Goal: Find specific page/section: Find specific page/section

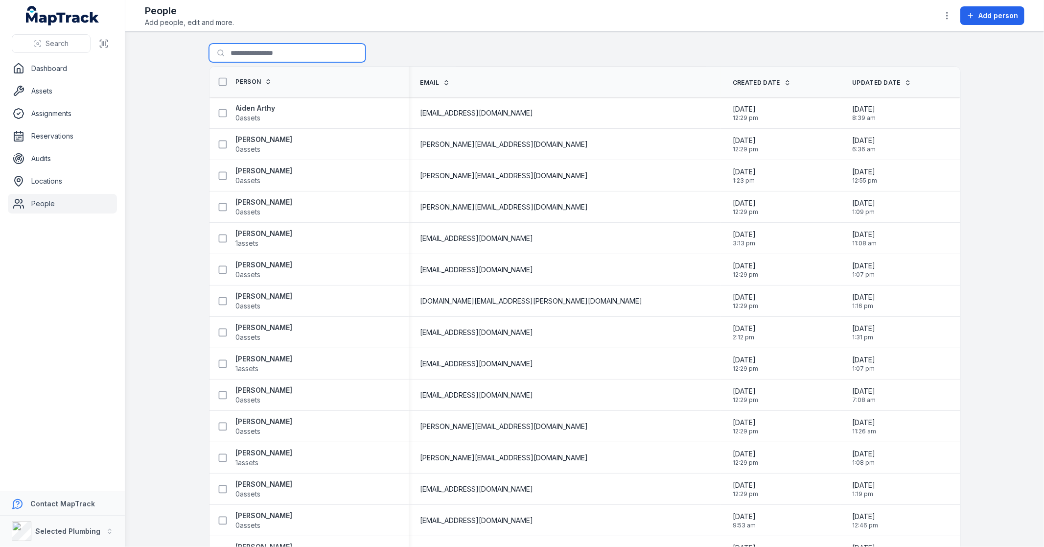
click at [258, 49] on input "Search for people" at bounding box center [287, 53] width 157 height 19
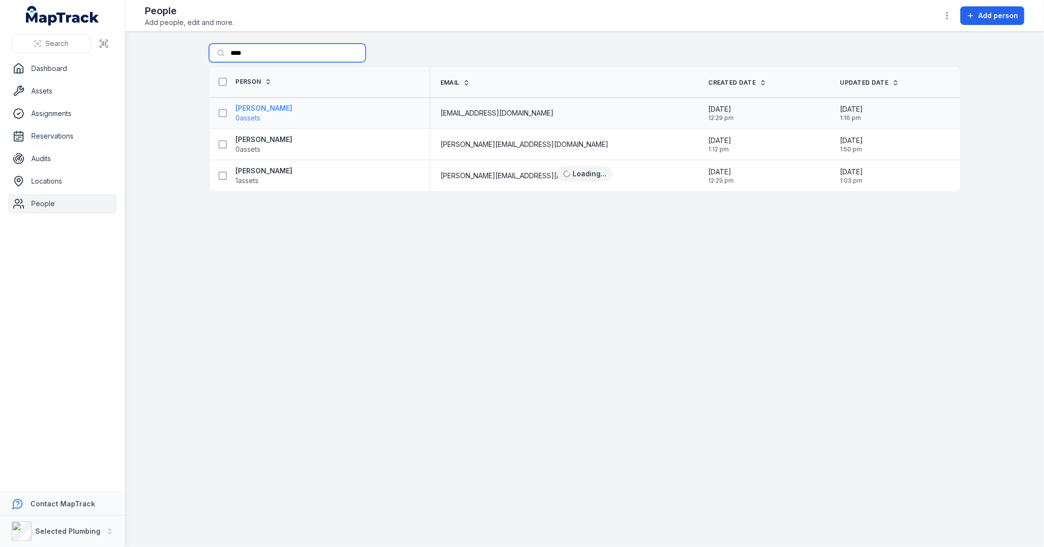
type input "****"
click at [293, 112] on strong "[PERSON_NAME]" at bounding box center [264, 108] width 57 height 10
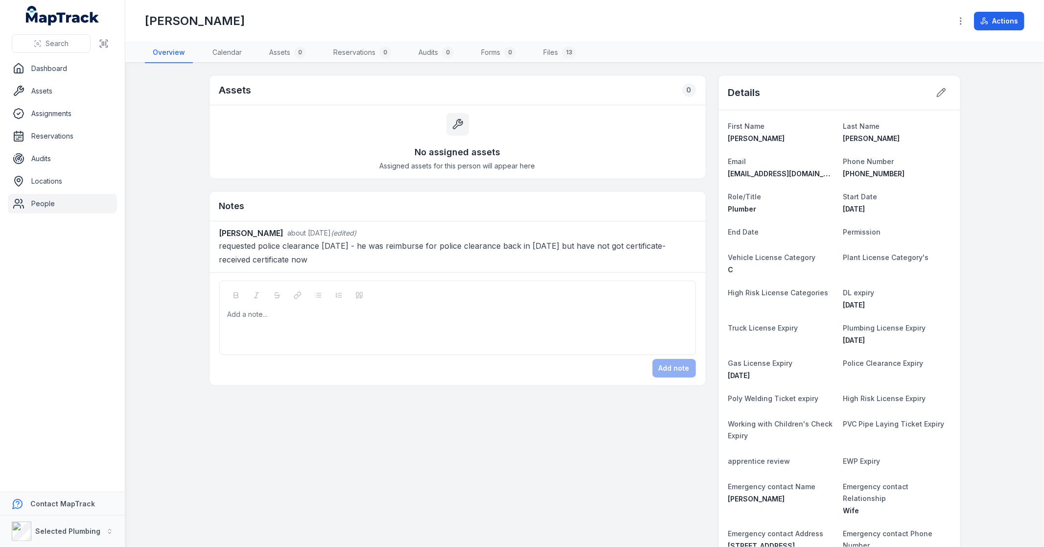
click at [53, 205] on link "People" at bounding box center [62, 204] width 109 height 20
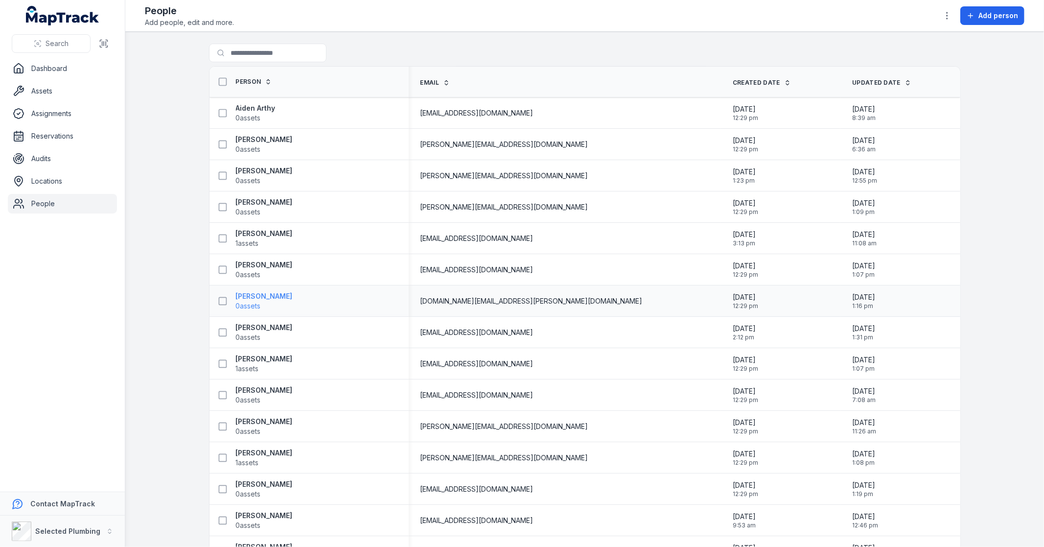
click at [251, 291] on strong "[PERSON_NAME]" at bounding box center [264, 296] width 57 height 10
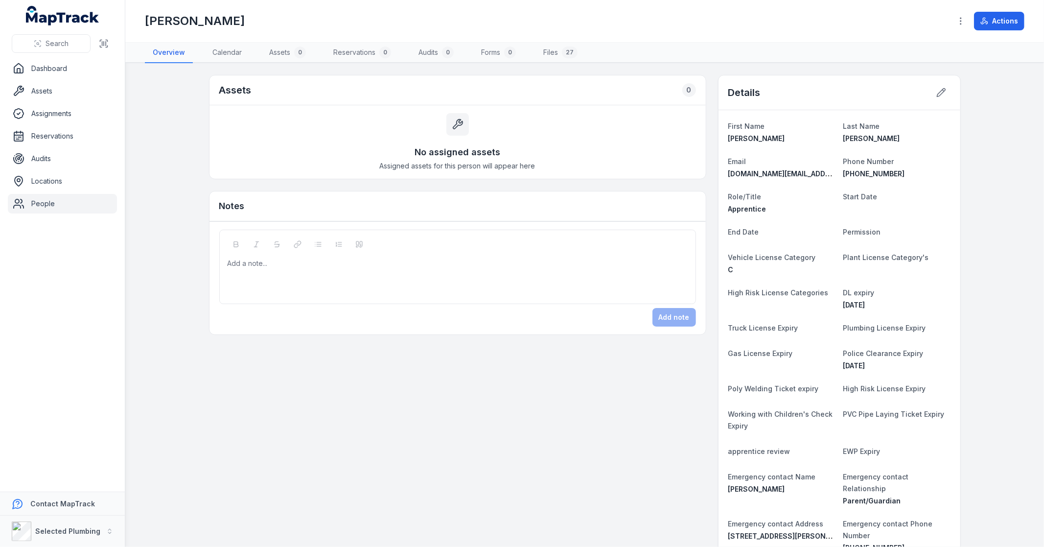
click at [49, 204] on link "People" at bounding box center [62, 204] width 109 height 20
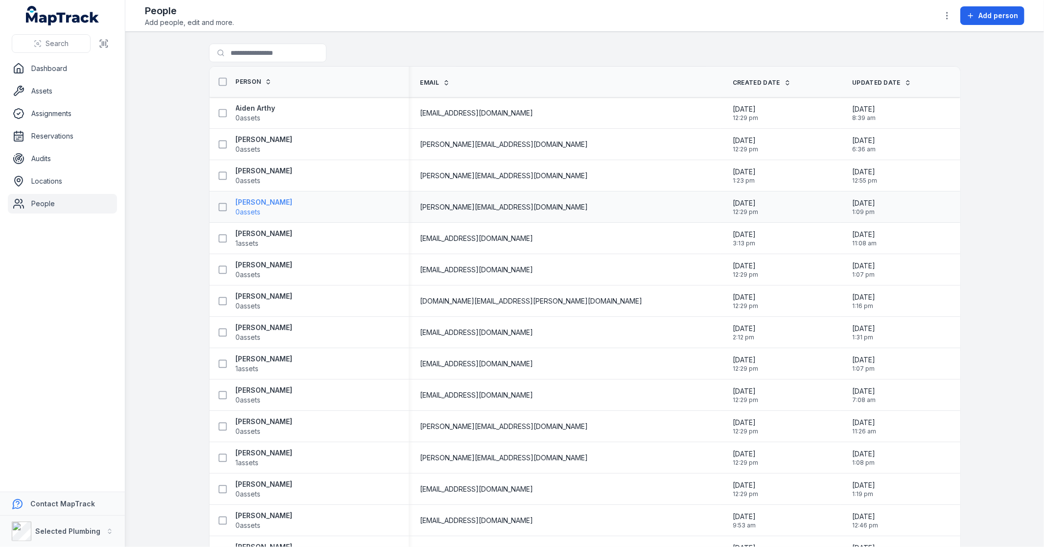
drag, startPoint x: 255, startPoint y: 206, endPoint x: 253, endPoint y: 213, distance: 7.6
click at [254, 206] on strong "[PERSON_NAME]" at bounding box center [264, 202] width 57 height 10
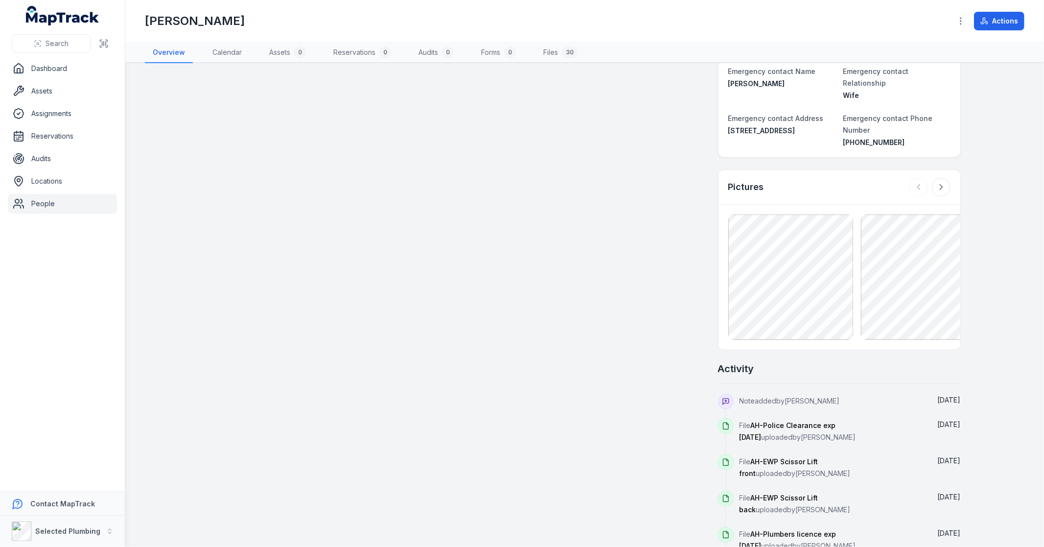
scroll to position [489, 0]
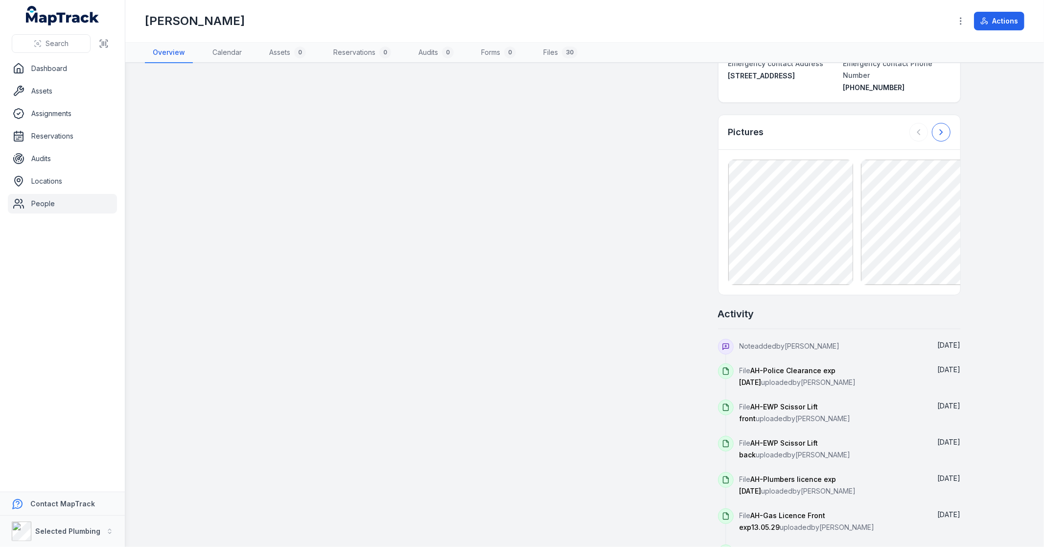
click at [940, 127] on icon at bounding box center [941, 132] width 10 height 10
click at [940, 124] on div at bounding box center [929, 132] width 41 height 19
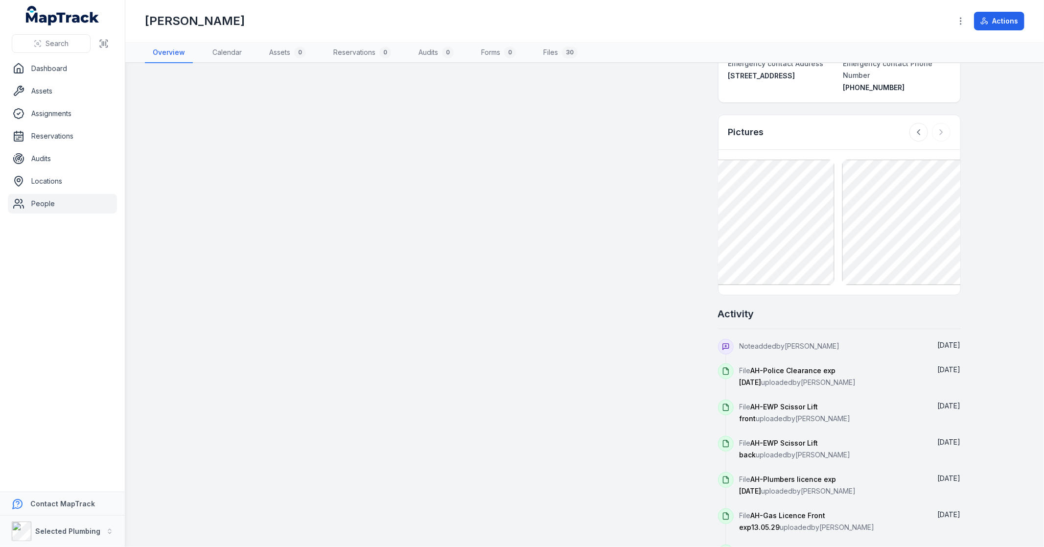
click at [940, 124] on div at bounding box center [929, 132] width 41 height 19
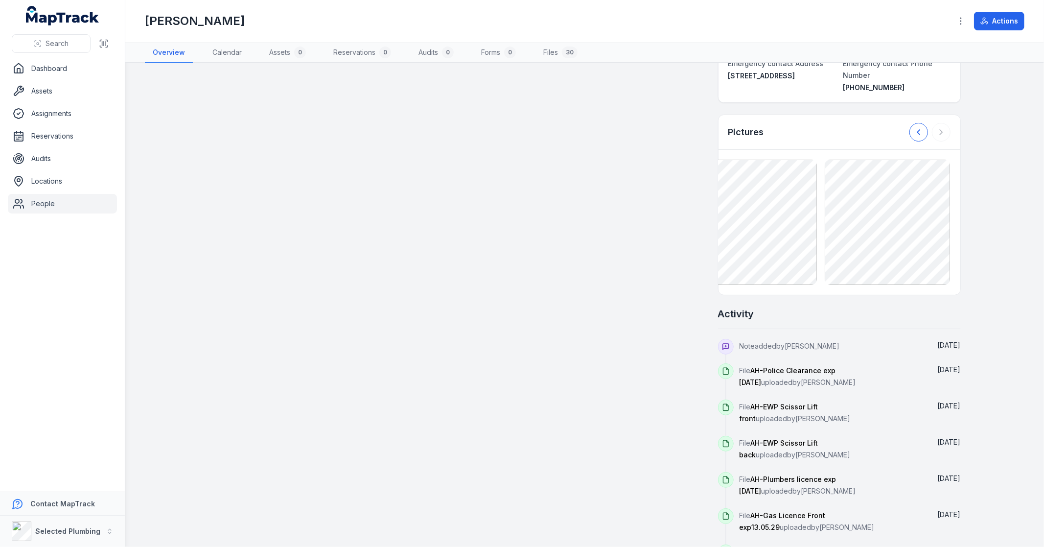
click at [914, 127] on icon at bounding box center [919, 132] width 10 height 10
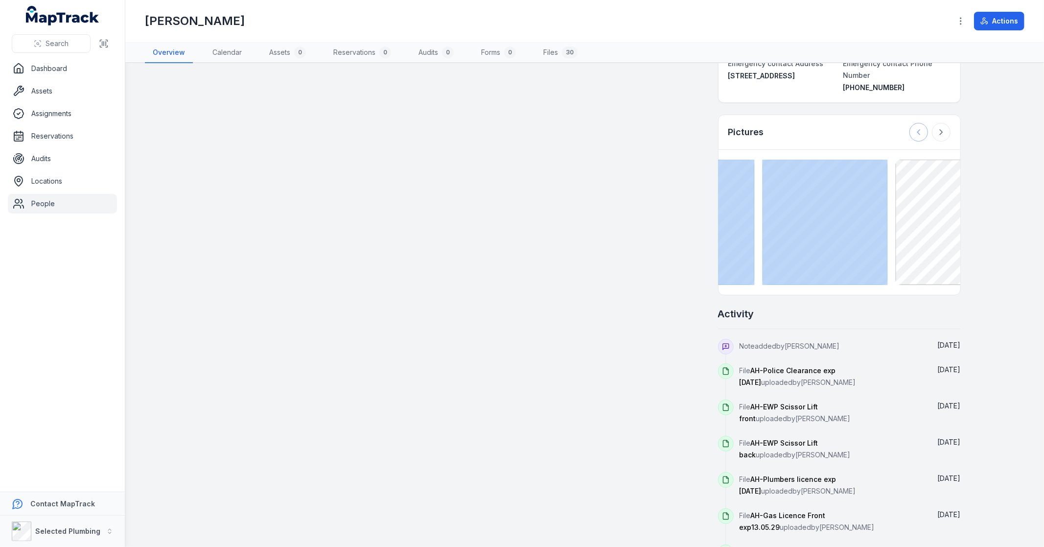
click at [913, 123] on div at bounding box center [929, 132] width 41 height 19
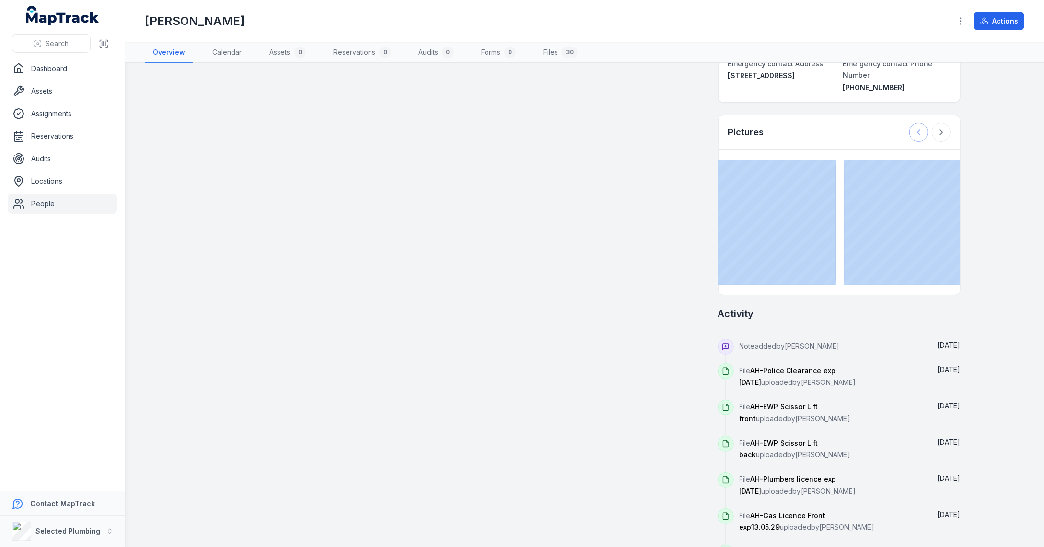
click at [913, 123] on div at bounding box center [929, 132] width 41 height 19
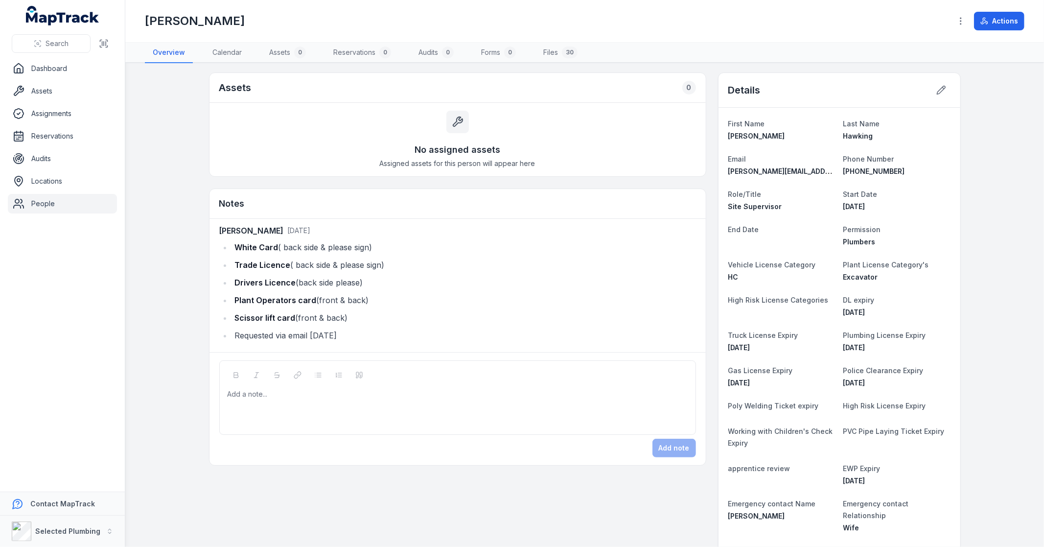
scroll to position [0, 0]
click at [32, 214] on nav "Dashboard Assets Assignments Reservations Audits Locations People" at bounding box center [62, 275] width 125 height 433
click at [32, 203] on link "People" at bounding box center [62, 204] width 109 height 20
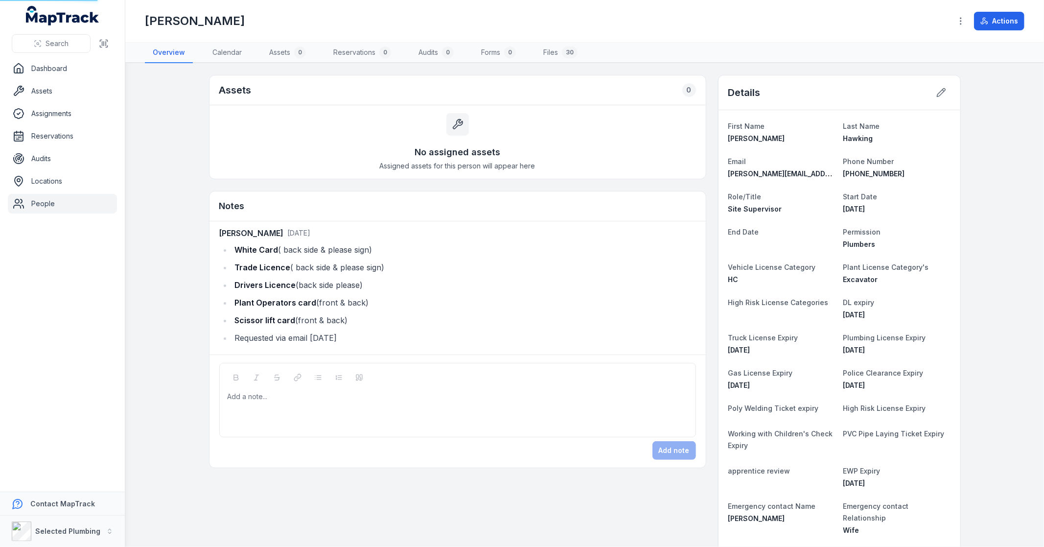
click at [52, 201] on link "People" at bounding box center [62, 204] width 109 height 20
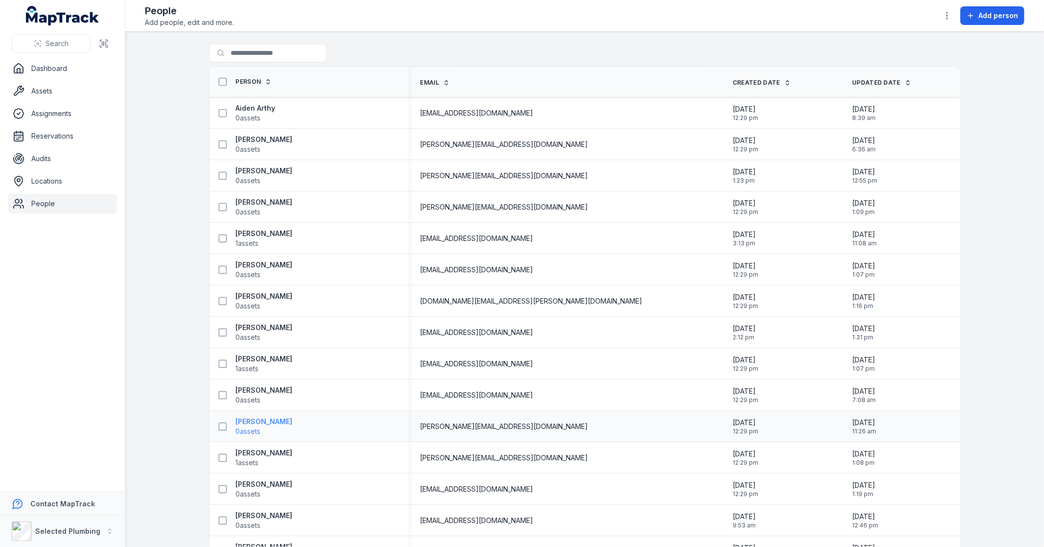
click at [245, 419] on strong "[PERSON_NAME]" at bounding box center [264, 422] width 57 height 10
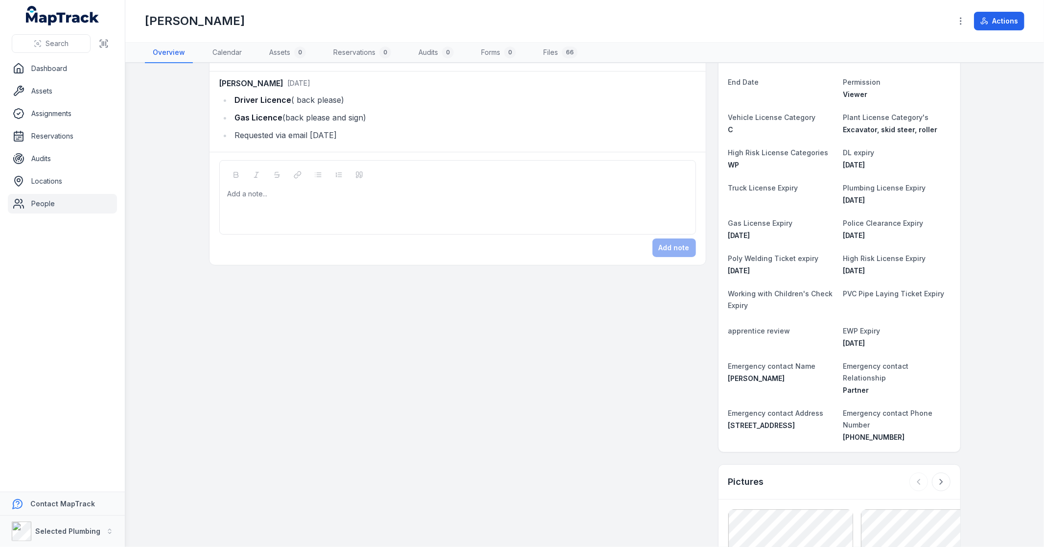
scroll to position [380, 0]
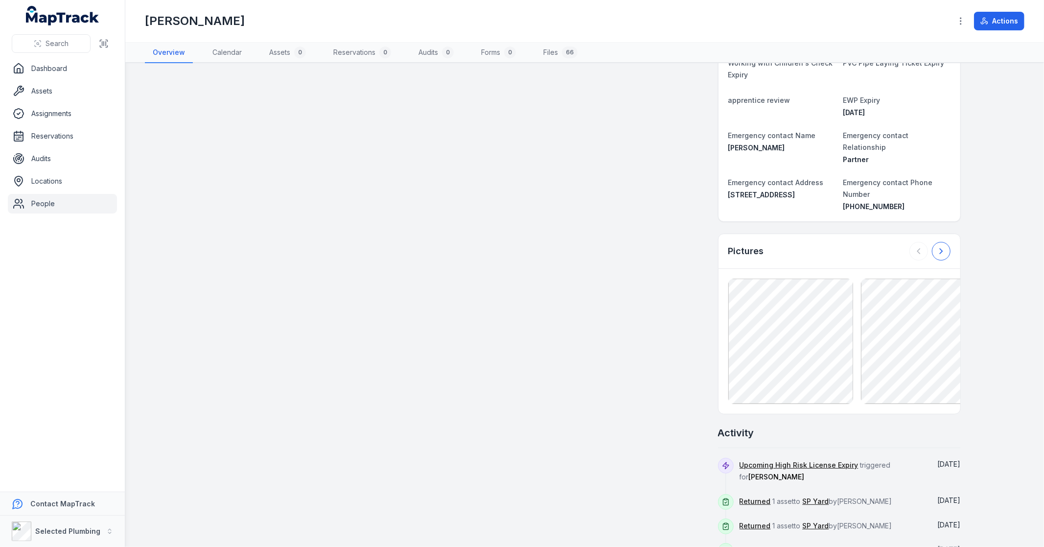
click at [937, 246] on icon at bounding box center [941, 251] width 10 height 10
click at [938, 246] on icon at bounding box center [941, 251] width 10 height 10
click at [938, 242] on div at bounding box center [929, 251] width 41 height 19
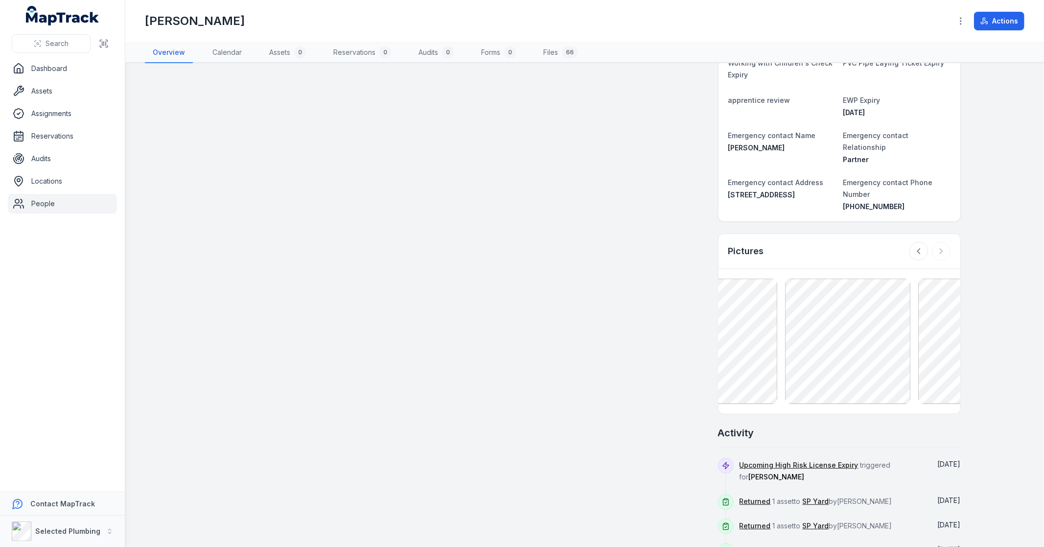
click at [938, 242] on div at bounding box center [929, 251] width 41 height 19
click at [546, 55] on link "Files 66" at bounding box center [560, 53] width 50 height 21
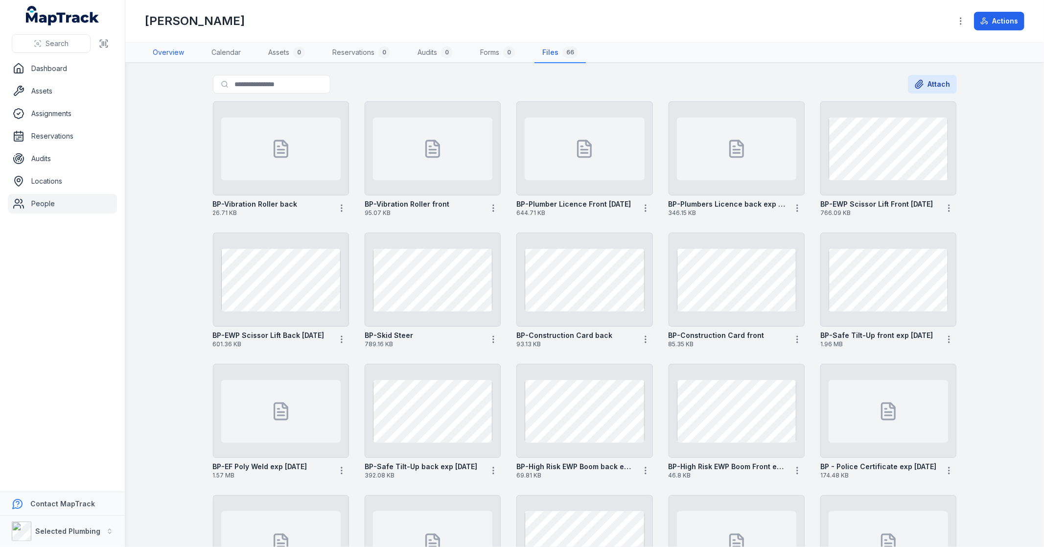
click at [168, 58] on link "Overview" at bounding box center [168, 53] width 47 height 21
click at [177, 55] on link "Overview" at bounding box center [168, 53] width 47 height 21
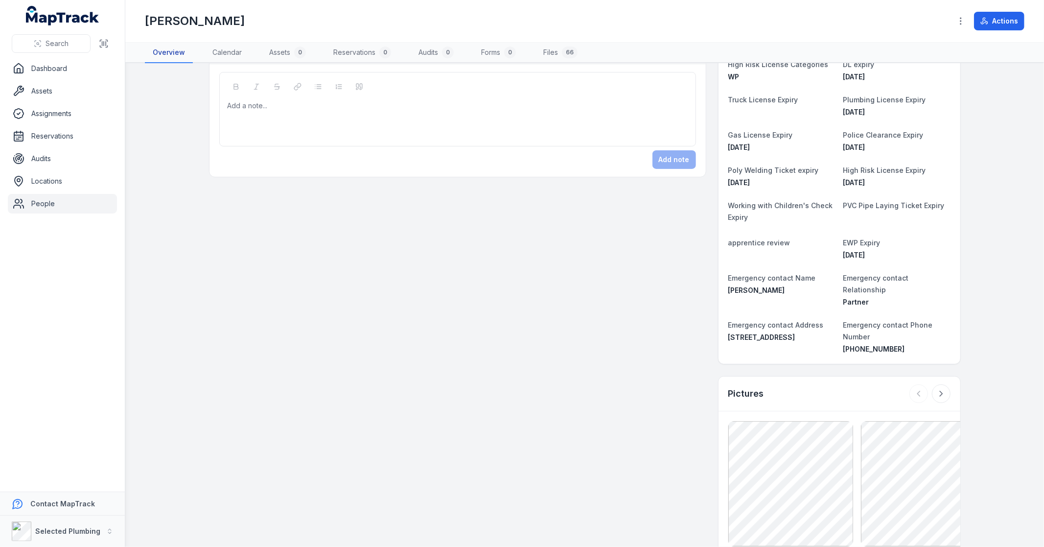
scroll to position [326, 0]
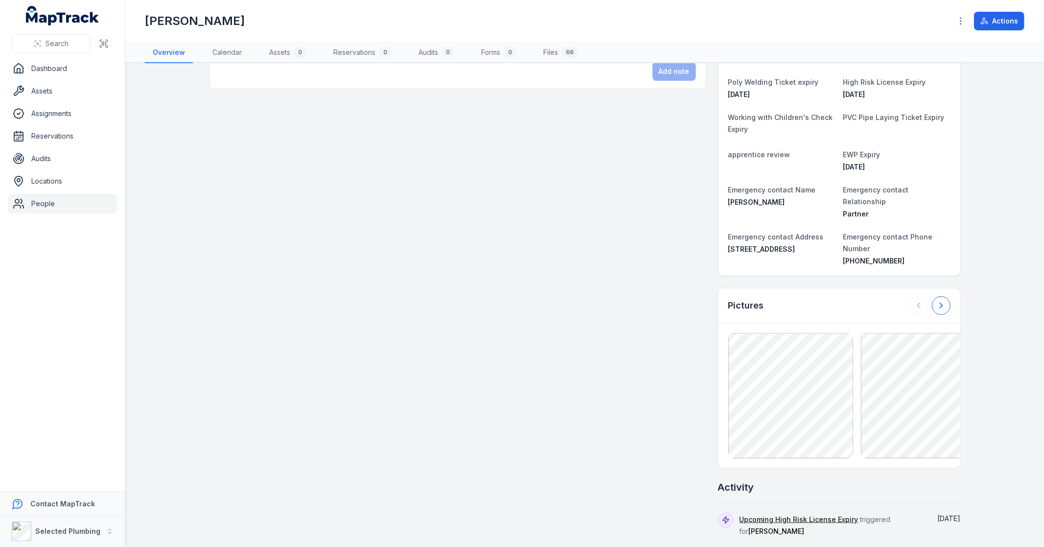
click at [939, 301] on icon at bounding box center [941, 306] width 10 height 10
click at [939, 296] on div at bounding box center [929, 305] width 41 height 19
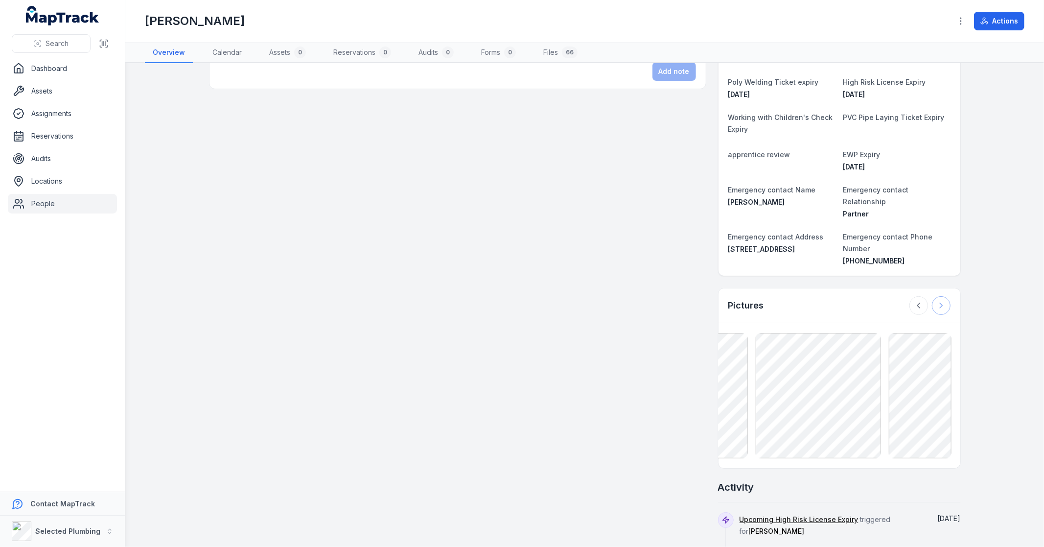
click at [939, 296] on div at bounding box center [929, 305] width 41 height 19
click at [914, 301] on icon at bounding box center [919, 306] width 10 height 10
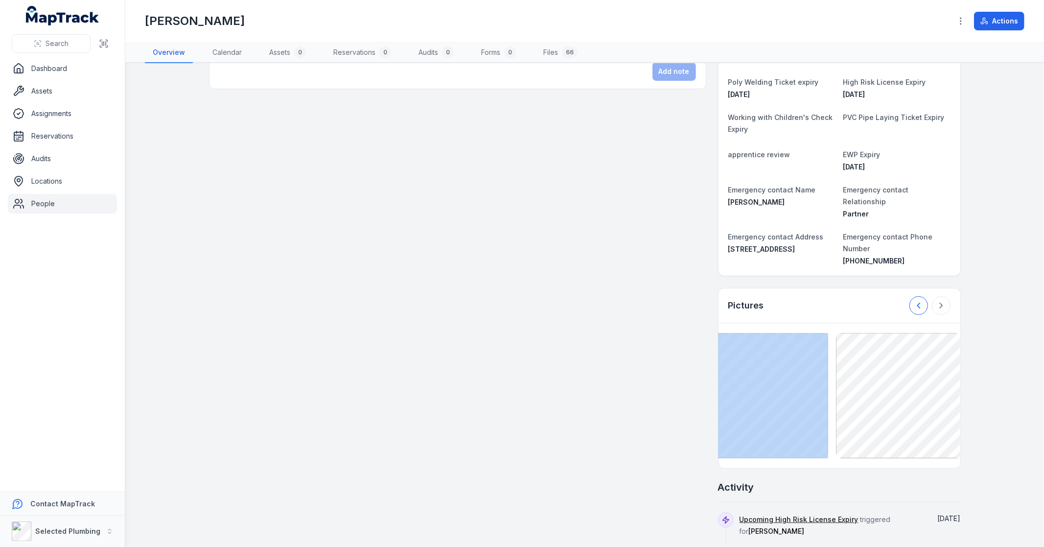
click at [914, 301] on icon at bounding box center [919, 306] width 10 height 10
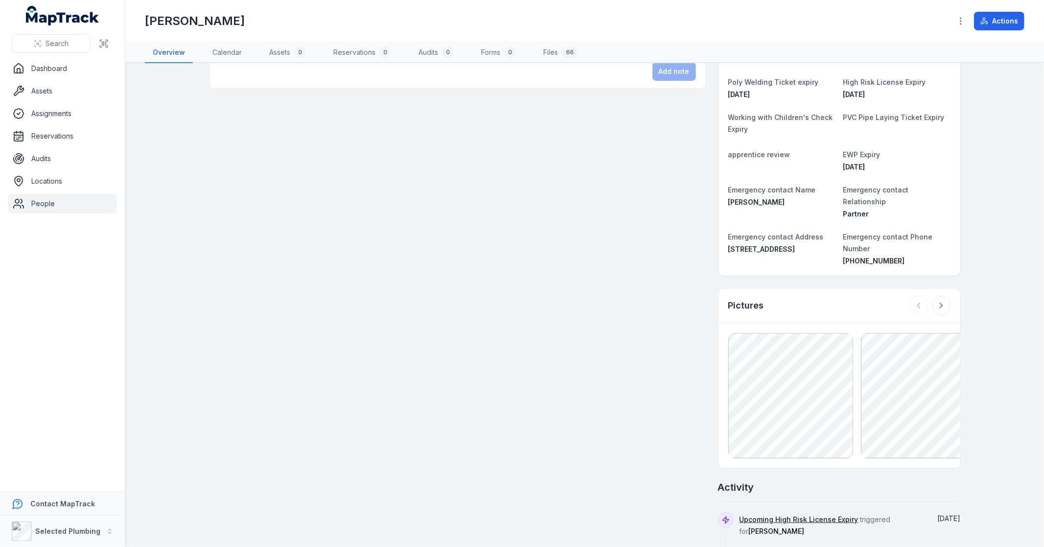
click at [498, 296] on div "Assets 0 No assigned assets Assigned assets for this person will appear here No…" at bounding box center [585, 266] width 752 height 1034
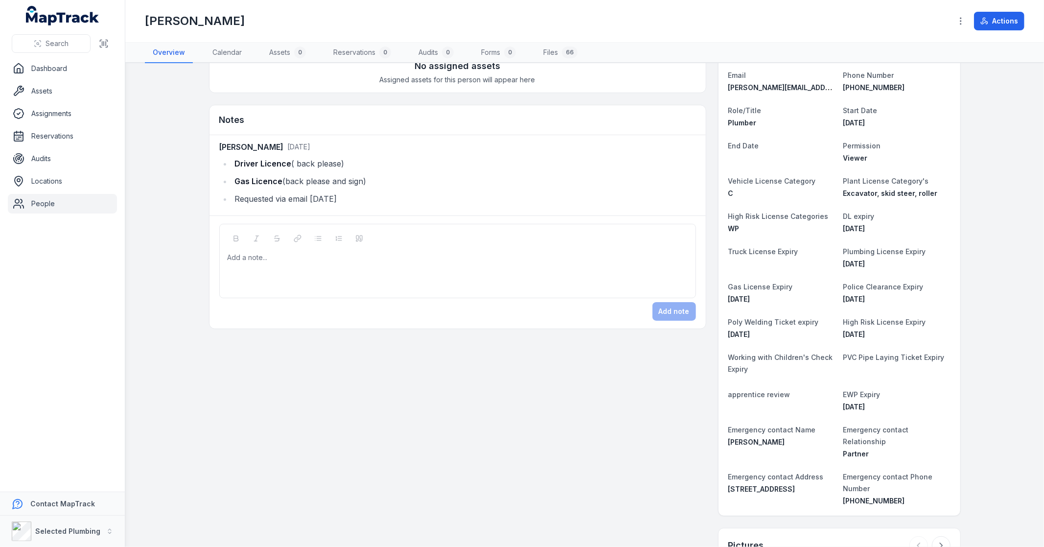
scroll to position [0, 0]
